Goal: Information Seeking & Learning: Learn about a topic

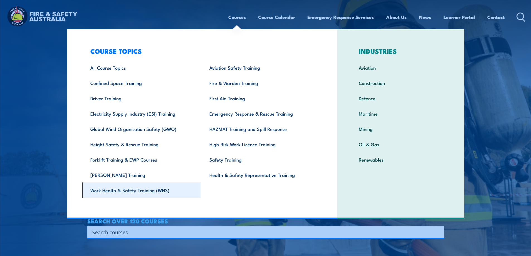
click at [146, 189] on link "Work Health & Safety Training (WHS)" at bounding box center [141, 190] width 119 height 15
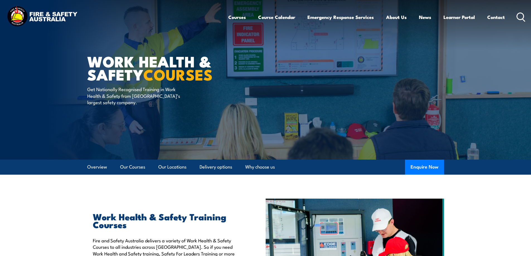
click at [521, 20] on icon at bounding box center [521, 17] width 9 height 9
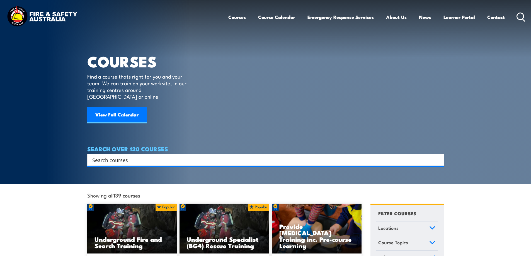
click at [171, 156] on input "Search input" at bounding box center [262, 160] width 340 height 8
type input "WHS"
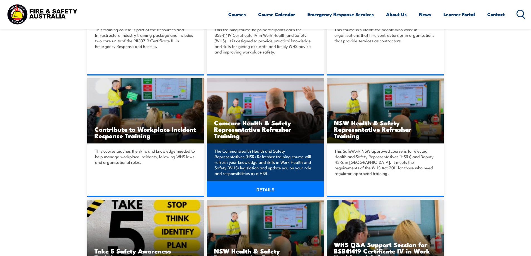
scroll to position [363, 0]
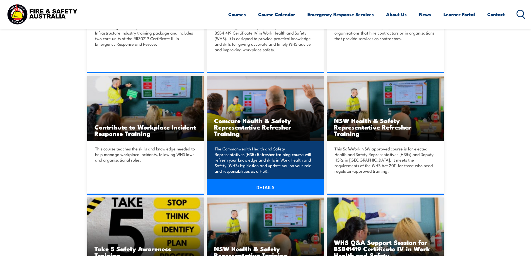
click at [270, 95] on img at bounding box center [265, 109] width 117 height 66
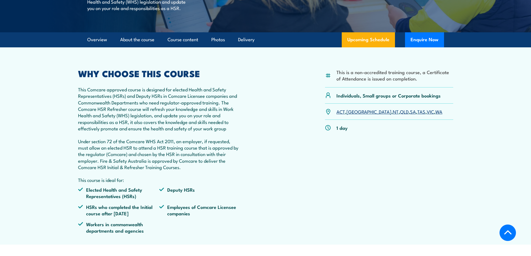
scroll to position [195, 0]
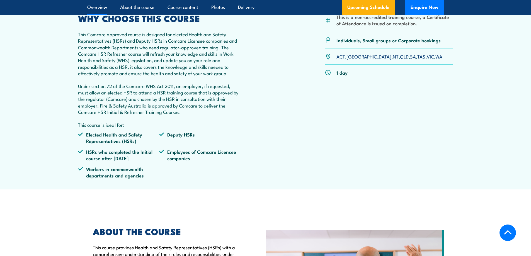
click at [436, 60] on link "WA" at bounding box center [439, 56] width 7 height 7
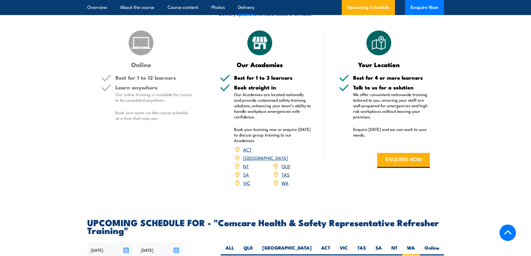
scroll to position [725, 0]
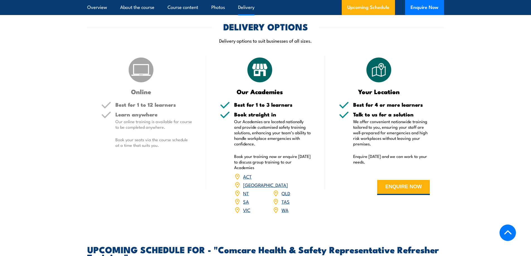
click at [133, 130] on p "Our online training is available for course to be completed anywhere." at bounding box center [153, 124] width 77 height 11
click at [159, 157] on div "Learn anywhere Our online training is available for course to be completed anyw…" at bounding box center [153, 134] width 77 height 45
drag, startPoint x: 170, startPoint y: 164, endPoint x: 145, endPoint y: 125, distance: 46.7
click at [145, 125] on div "Learn anywhere Our online training is available for course to be completed anyw…" at bounding box center [153, 134] width 77 height 45
click at [167, 148] on p "Book your seats via the course schedule at a time that suits you." at bounding box center [153, 142] width 77 height 11
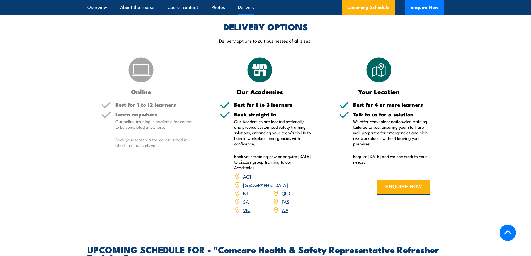
click at [175, 143] on div "Learn anywhere Our online training is available for course to be completed anyw…" at bounding box center [153, 134] width 77 height 45
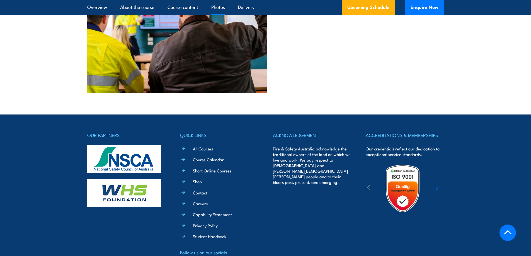
scroll to position [1473, 0]
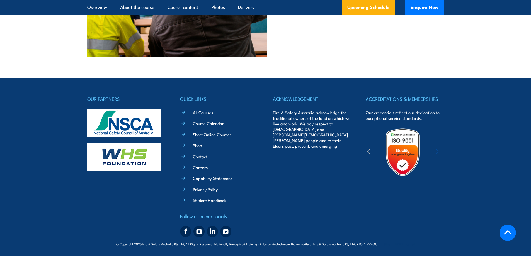
click at [203, 157] on link "Contact" at bounding box center [200, 157] width 15 height 6
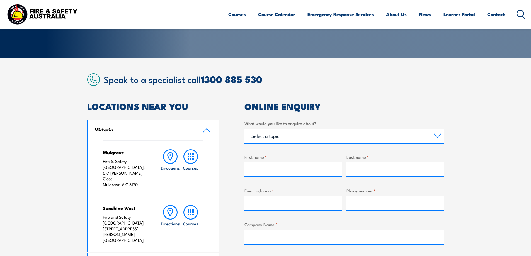
scroll to position [112, 0]
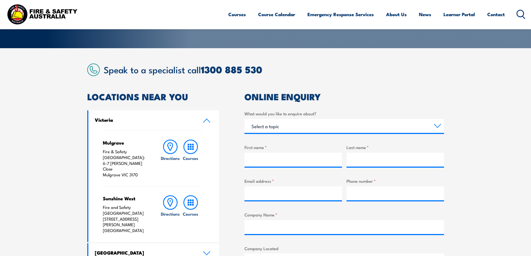
click at [289, 73] on h2 "Speak to a specialist call [PHONE_NUMBER]" at bounding box center [274, 69] width 341 height 10
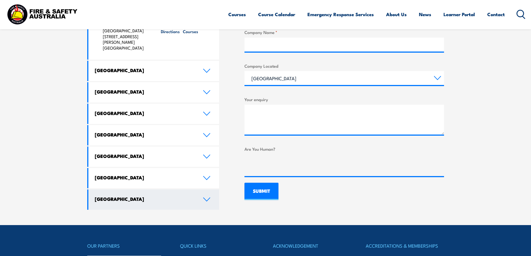
scroll to position [307, 0]
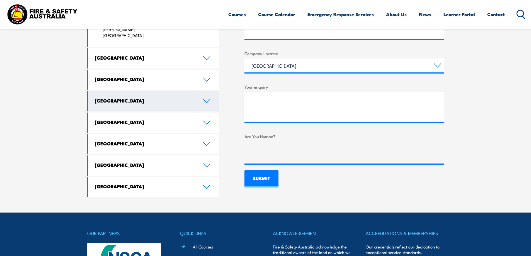
click at [178, 98] on h4 "[GEOGRAPHIC_DATA]" at bounding box center [145, 101] width 100 height 6
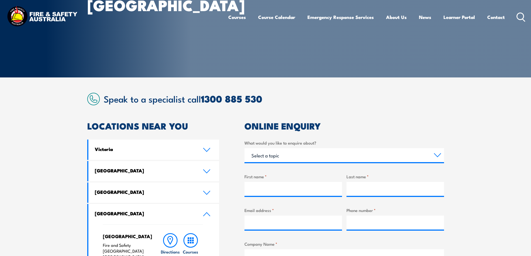
scroll to position [0, 0]
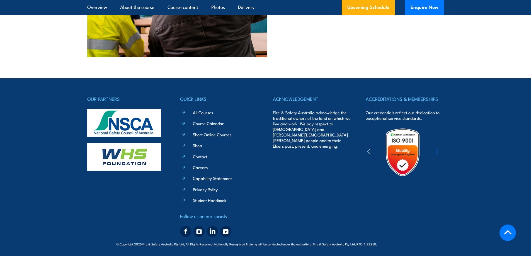
scroll to position [1473, 0]
click at [144, 159] on img at bounding box center [124, 157] width 74 height 28
